Goal: Find specific page/section: Find specific page/section

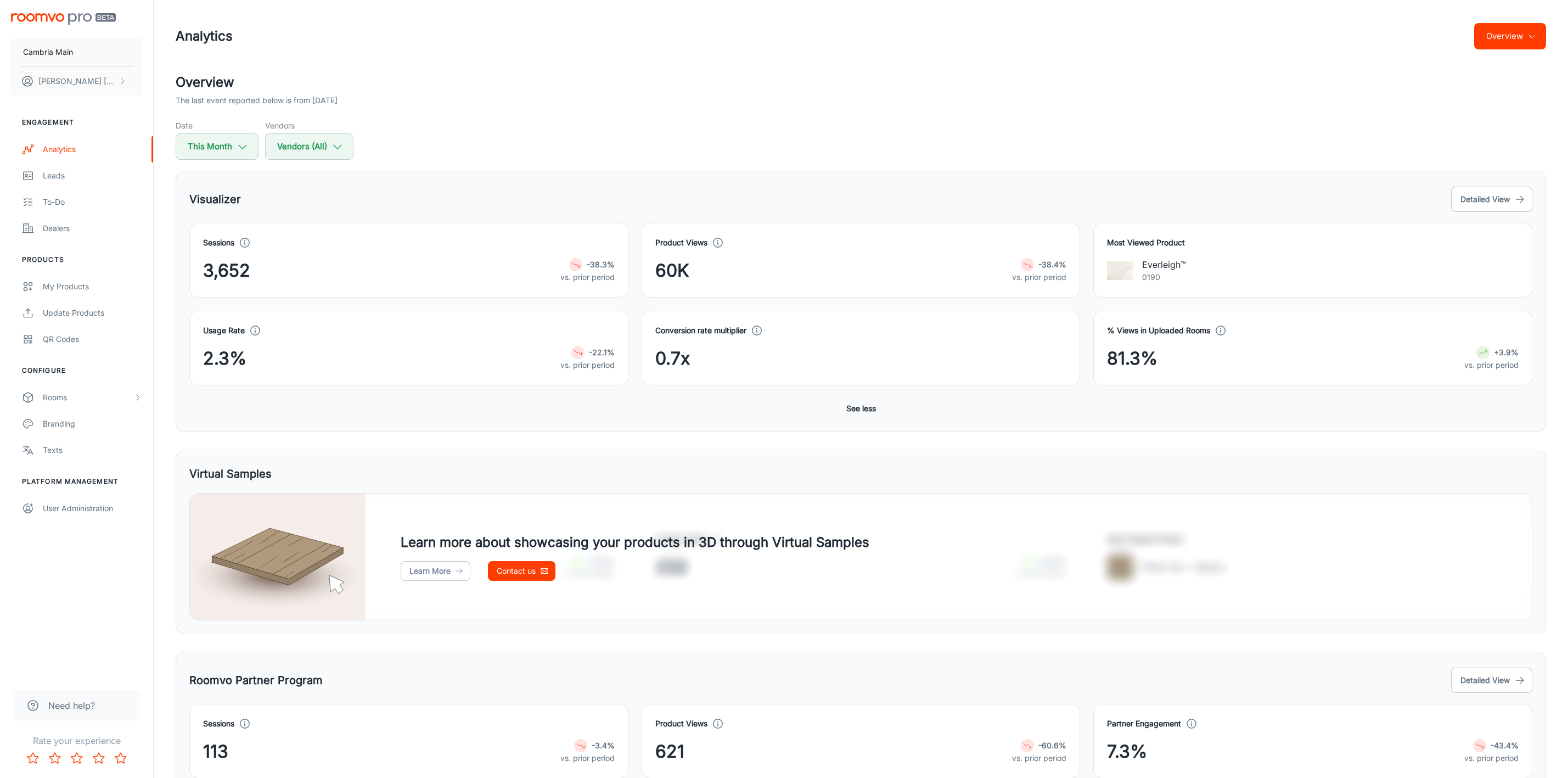
scroll to position [57, 0]
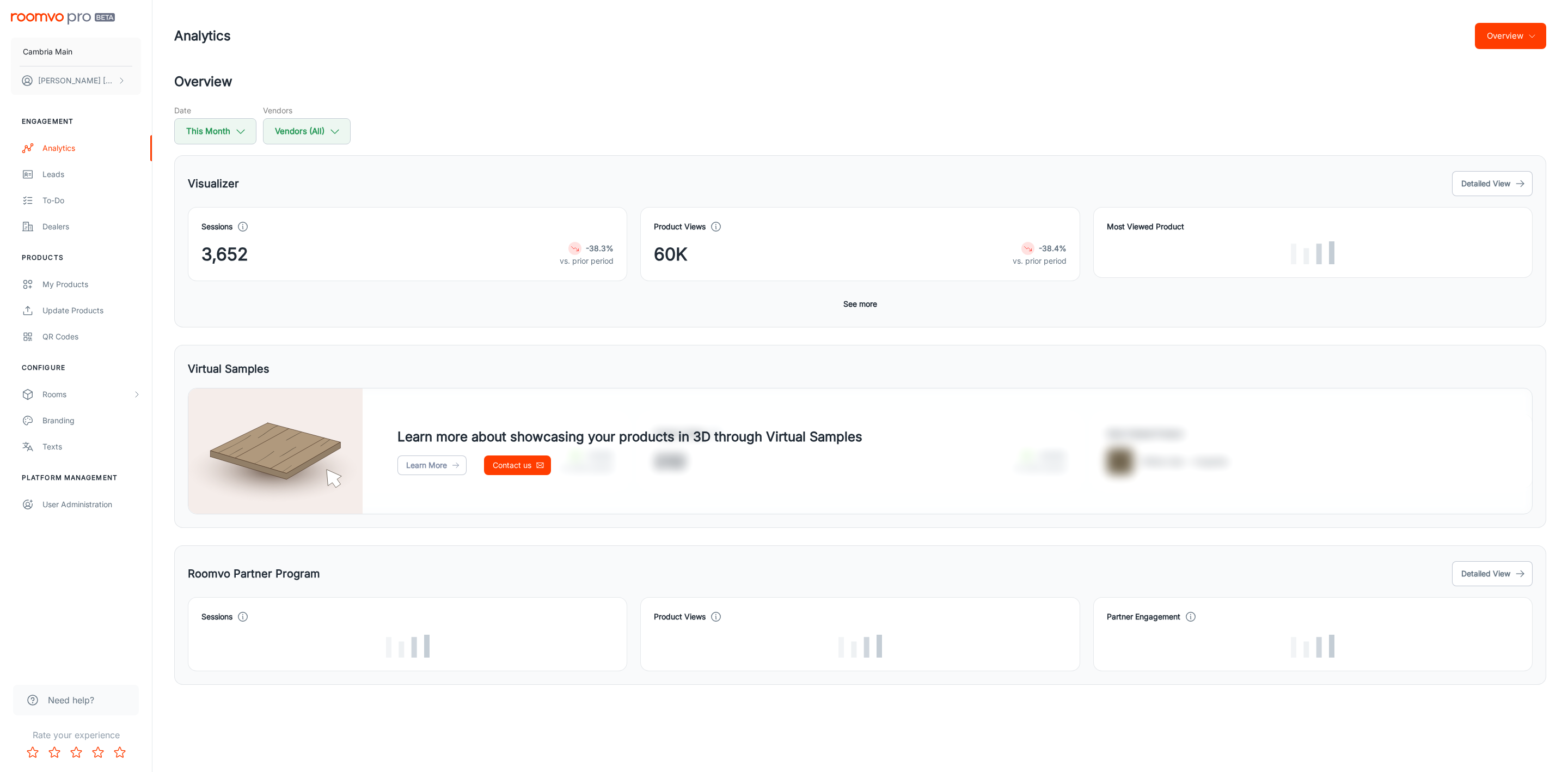
click at [868, 305] on button "See more" at bounding box center [860, 303] width 43 height 20
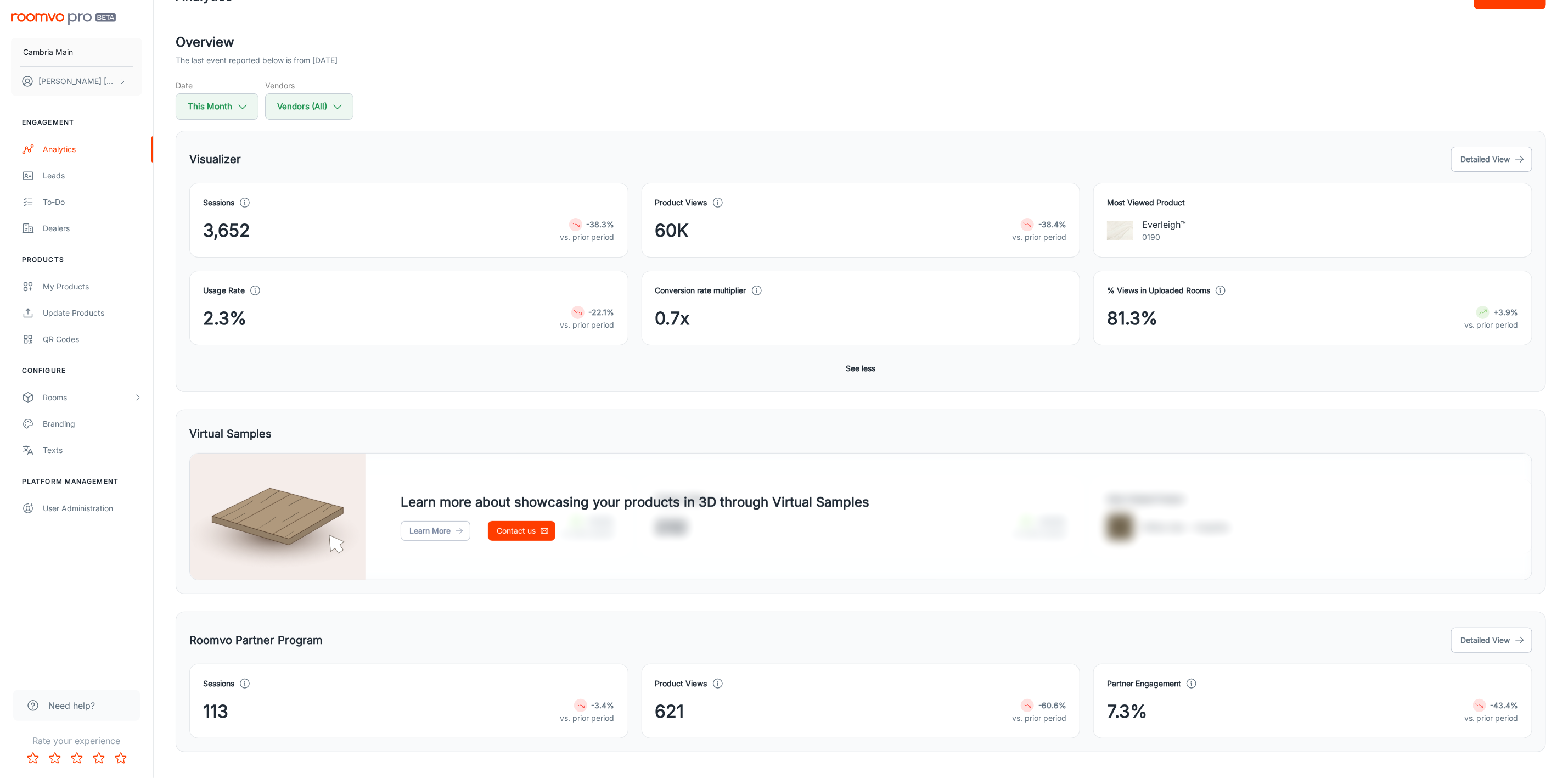
scroll to position [62, 0]
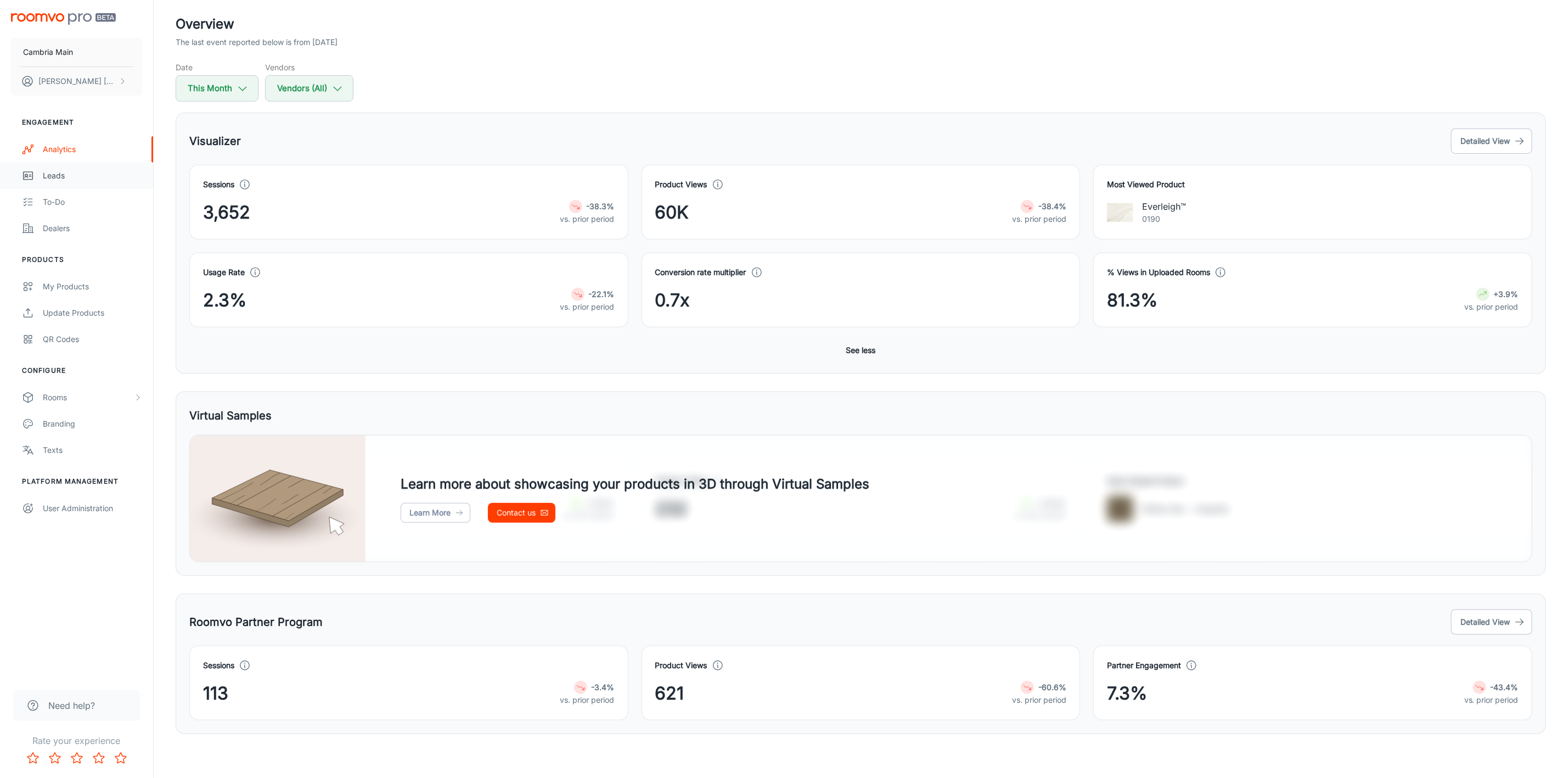
click at [54, 180] on div "Leads" at bounding box center [93, 175] width 100 height 12
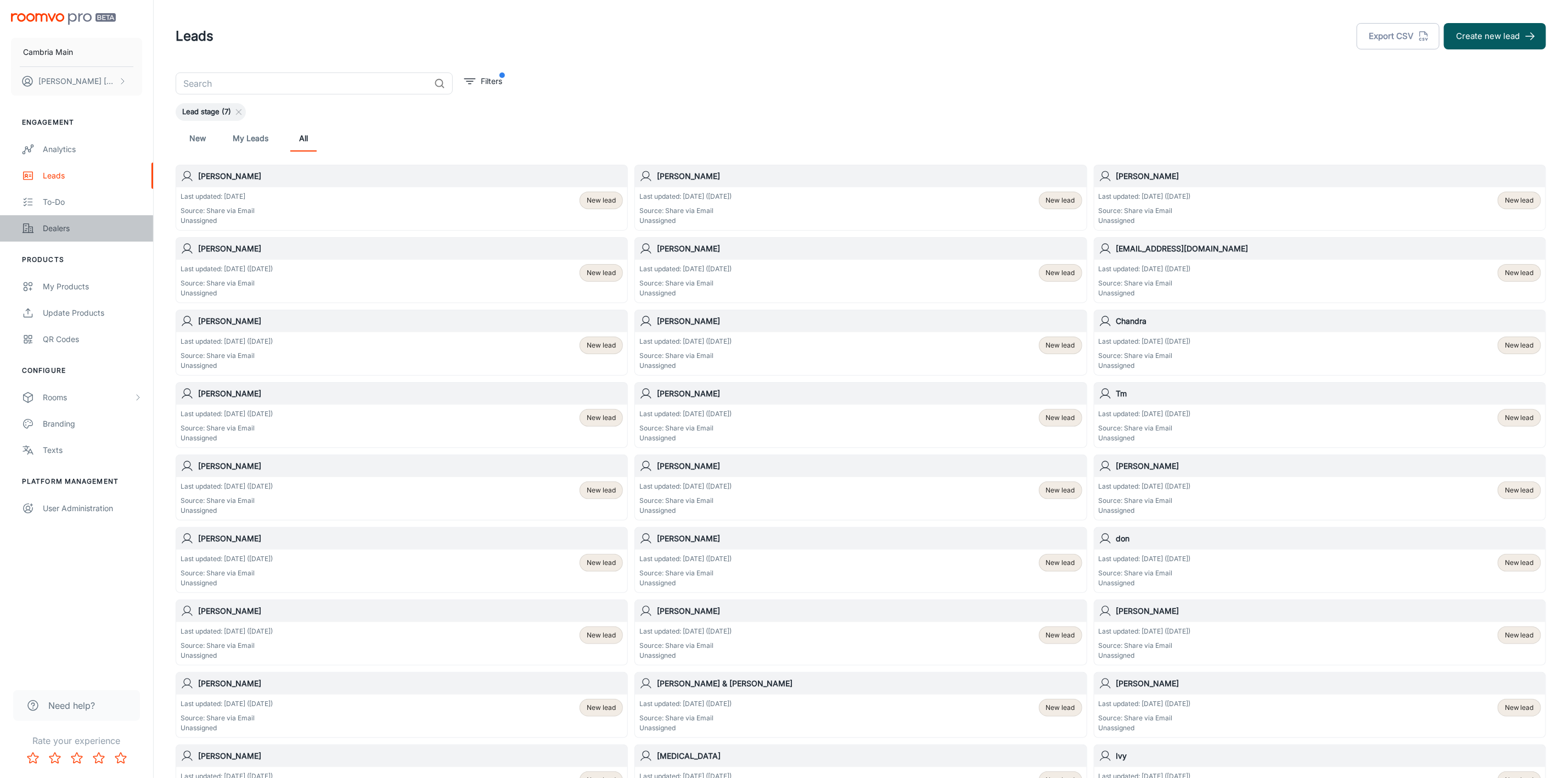
click at [57, 231] on div "Dealers" at bounding box center [93, 228] width 100 height 12
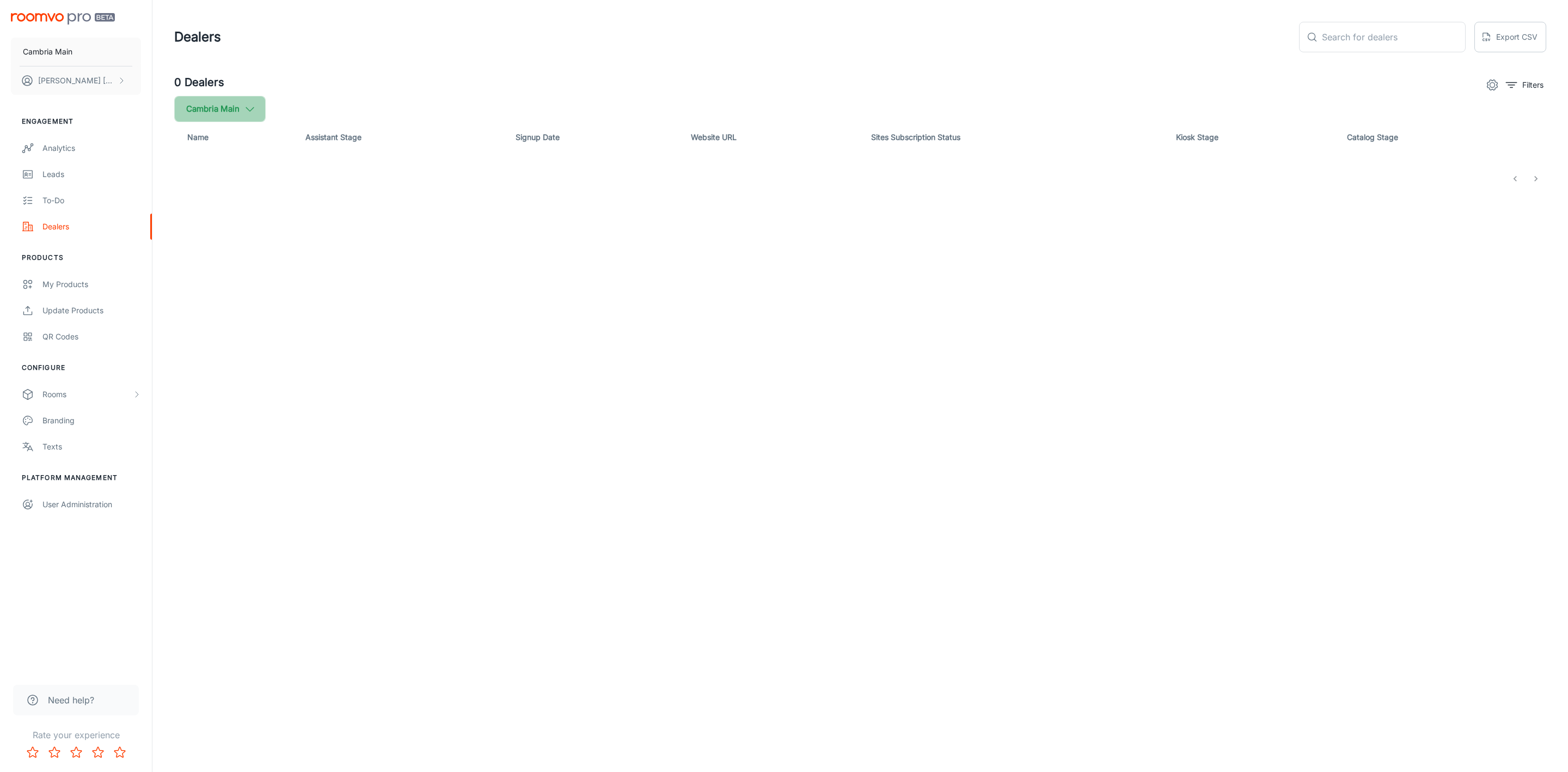
click at [237, 100] on button "Cambria Main" at bounding box center [220, 108] width 91 height 26
click at [219, 252] on label "Cambria" at bounding box center [266, 260] width 184 height 26
click at [199, 252] on input "Cambria" at bounding box center [187, 260] width 22 height 22
checkbox input "true"
click at [320, 303] on button "Apply" at bounding box center [335, 309] width 39 height 20
